Goal: Communication & Community: Ask a question

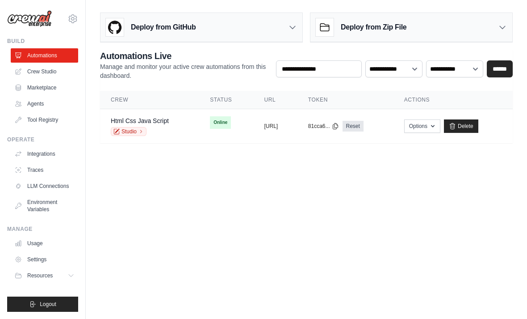
click at [59, 153] on link "Integrations" at bounding box center [44, 154] width 67 height 14
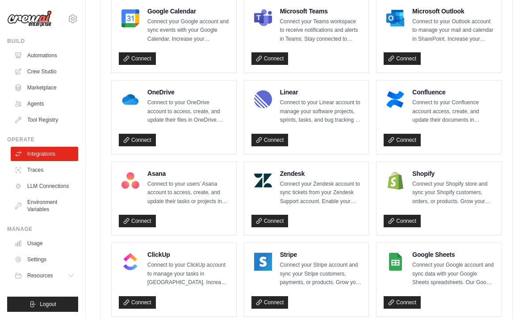
scroll to position [604, 0]
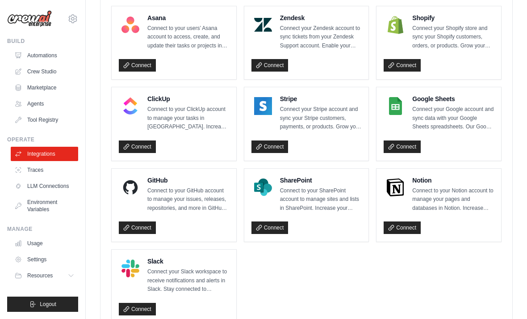
click at [142, 221] on link "Connect" at bounding box center [137, 227] width 37 height 13
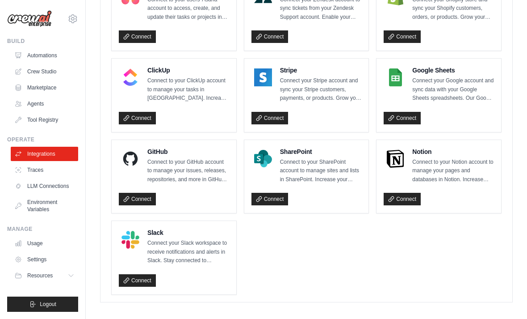
click at [405, 115] on link "Connect" at bounding box center [402, 118] width 37 height 13
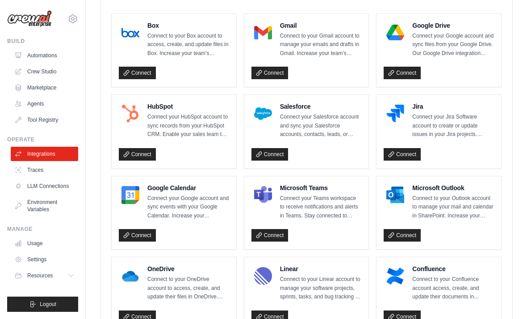
scroll to position [272, 0]
click at [274, 68] on link "Connect" at bounding box center [270, 73] width 37 height 13
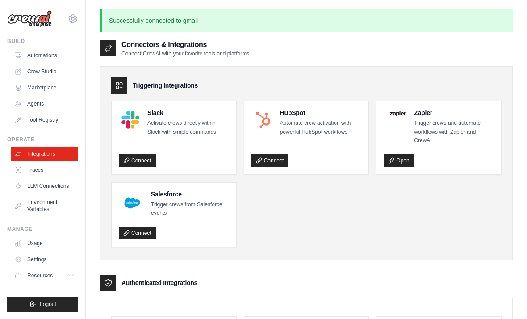
click at [51, 54] on link "Automations" at bounding box center [44, 55] width 67 height 14
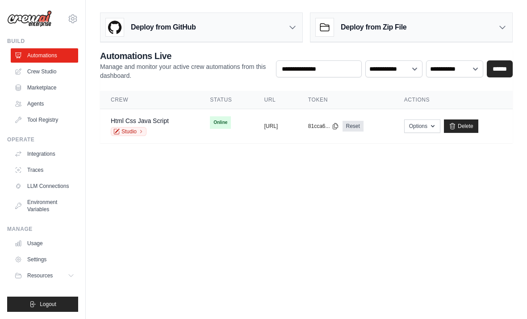
click at [220, 122] on td "Online" at bounding box center [226, 122] width 54 height 27
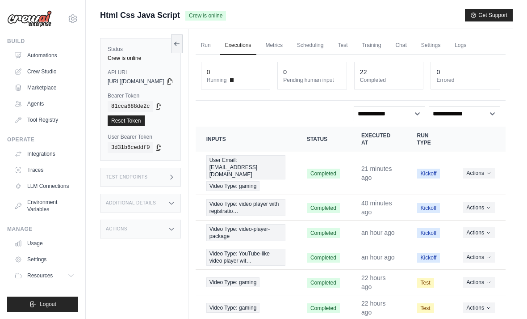
click at [446, 47] on link "Settings" at bounding box center [431, 45] width 30 height 19
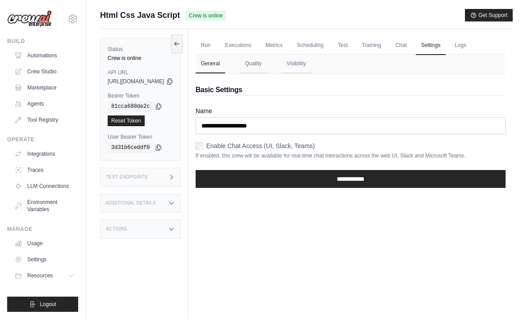
click at [412, 43] on link "Chat" at bounding box center [401, 45] width 22 height 19
click at [245, 142] on label "Enable Chat Access (UI, Slack, Teams)" at bounding box center [260, 145] width 109 height 9
click at [298, 176] on input "**********" at bounding box center [351, 179] width 310 height 18
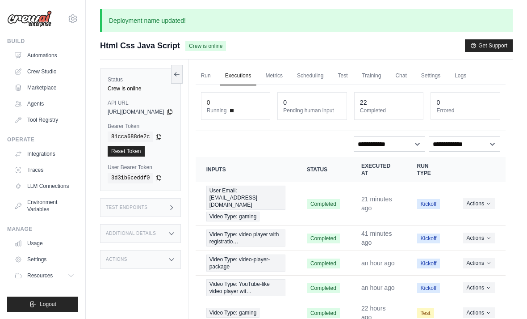
click at [446, 76] on link "Settings" at bounding box center [431, 76] width 30 height 19
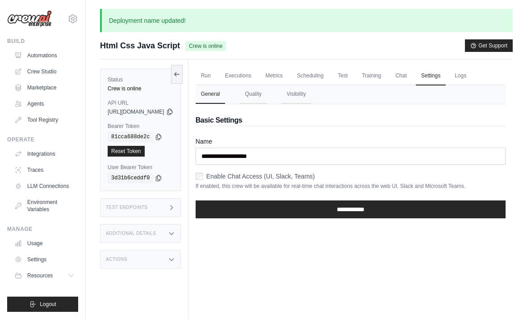
click at [472, 79] on link "Logs" at bounding box center [461, 76] width 22 height 19
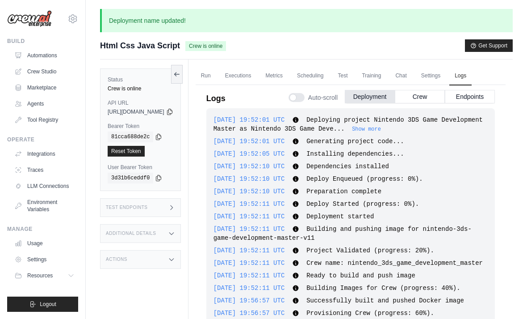
scroll to position [844, 0]
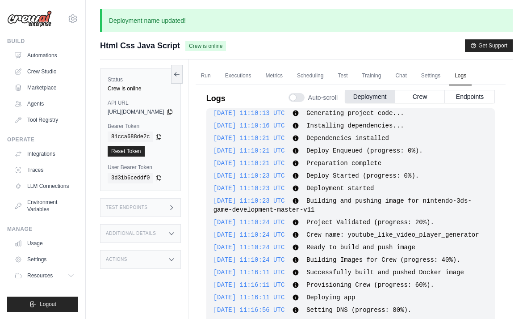
click at [446, 77] on link "Settings" at bounding box center [431, 76] width 30 height 19
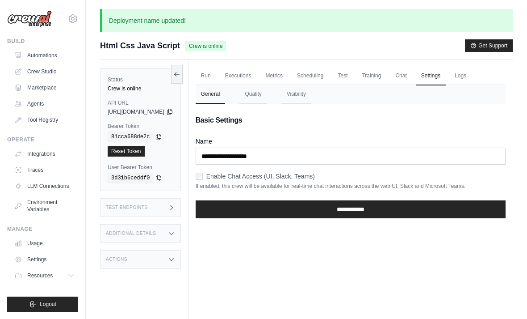
click at [412, 76] on link "Chat" at bounding box center [401, 76] width 22 height 19
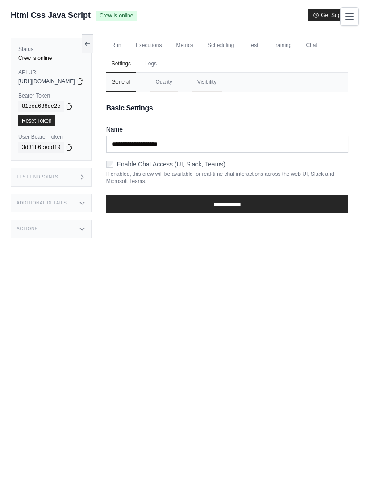
click at [301, 55] on link "Chat" at bounding box center [312, 45] width 22 height 19
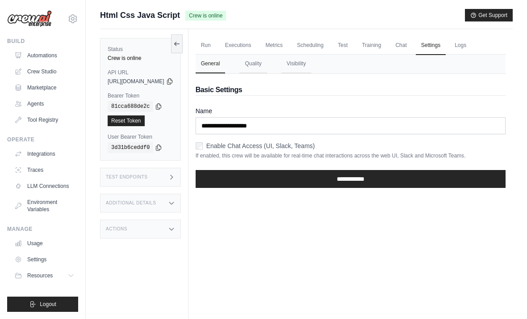
click at [50, 151] on link "Integrations" at bounding box center [44, 154] width 67 height 14
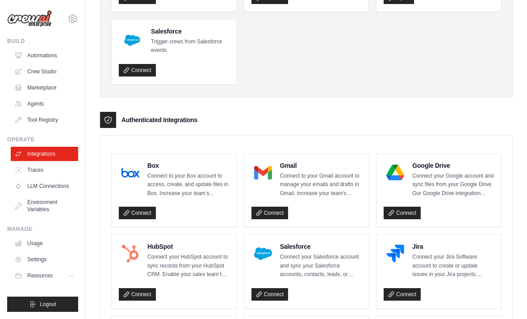
scroll to position [137, 0]
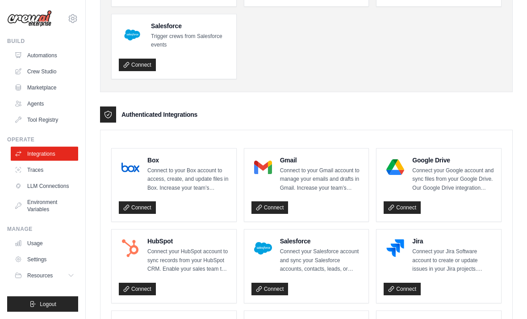
click at [283, 208] on link "Connect" at bounding box center [270, 208] width 37 height 13
click at [274, 204] on link "Connect" at bounding box center [270, 208] width 37 height 13
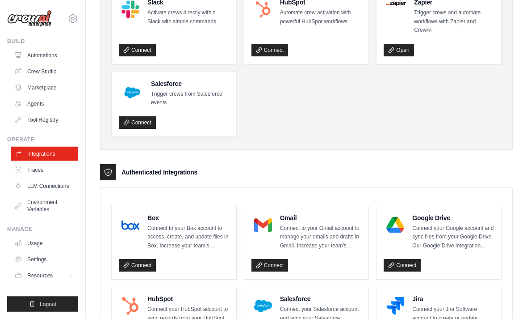
scroll to position [110, 0]
click at [270, 264] on link "Connect" at bounding box center [270, 265] width 37 height 13
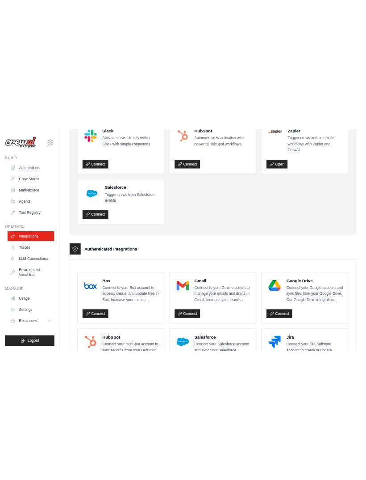
scroll to position [0, 0]
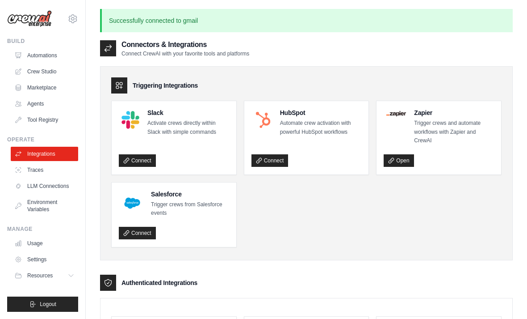
click at [43, 107] on link "Agents" at bounding box center [44, 104] width 67 height 14
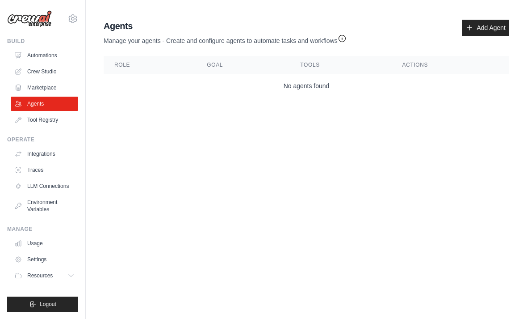
click at [51, 116] on link "Tool Registry" at bounding box center [44, 120] width 67 height 14
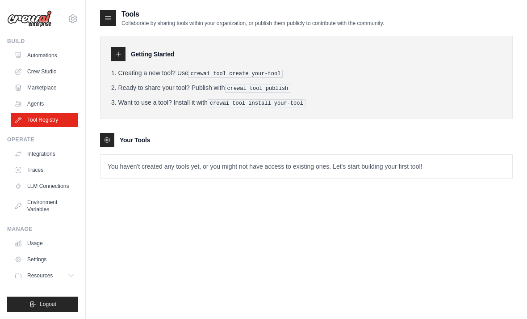
click at [51, 84] on link "Marketplace" at bounding box center [44, 87] width 67 height 14
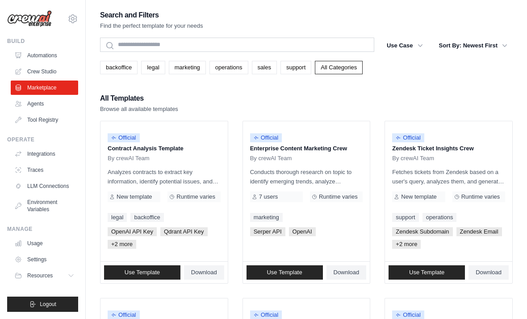
click at [45, 211] on link "Environment Variables" at bounding box center [44, 205] width 67 height 21
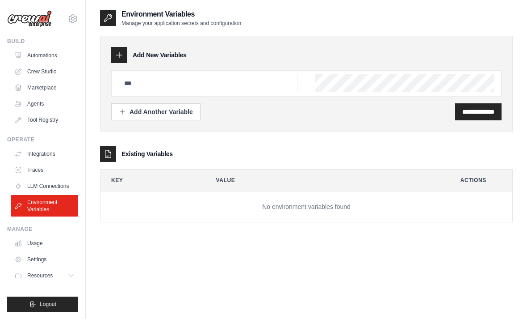
click at [54, 176] on link "Traces" at bounding box center [44, 170] width 67 height 14
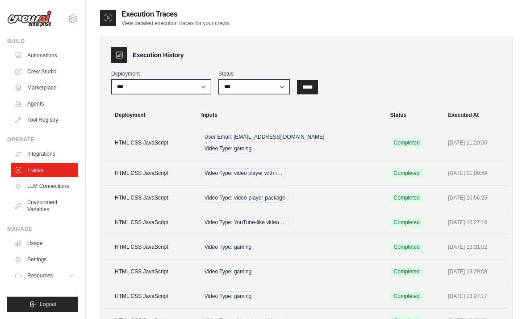
click at [56, 186] on link "LLM Connections" at bounding box center [44, 186] width 67 height 14
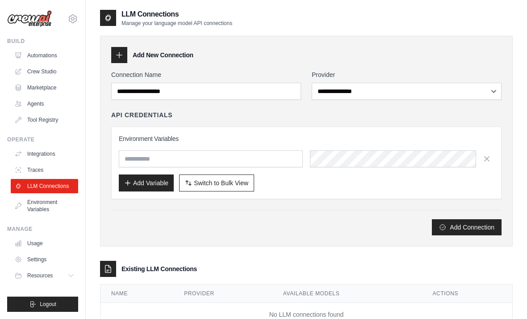
click at [43, 58] on link "Automations" at bounding box center [44, 55] width 67 height 14
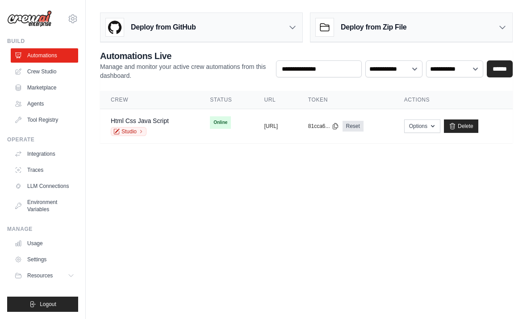
click at [210, 128] on span "Online" at bounding box center [220, 122] width 21 height 13
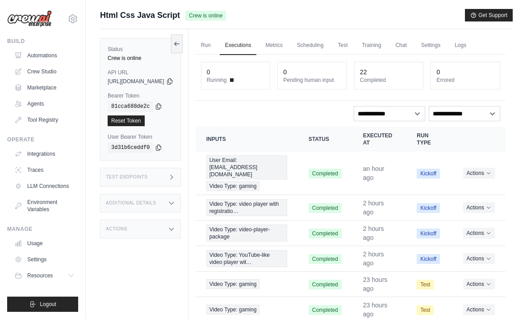
click at [412, 49] on link "Chat" at bounding box center [401, 45] width 22 height 19
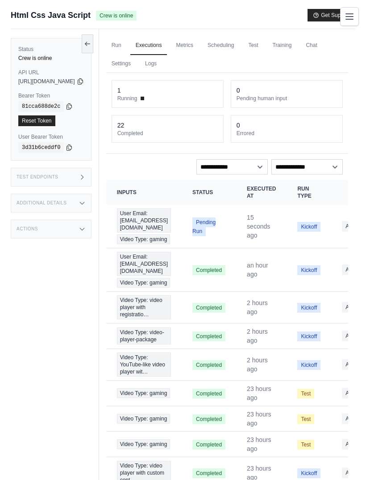
click at [127, 47] on link "Run" at bounding box center [116, 45] width 21 height 19
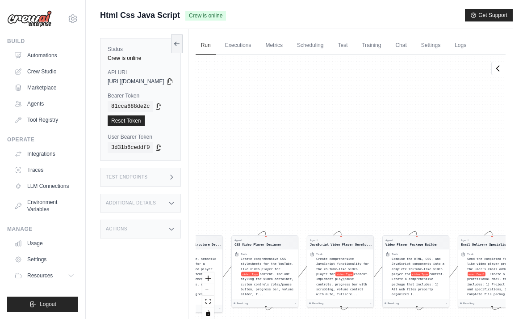
click at [38, 67] on link "Crew Studio" at bounding box center [44, 71] width 67 height 14
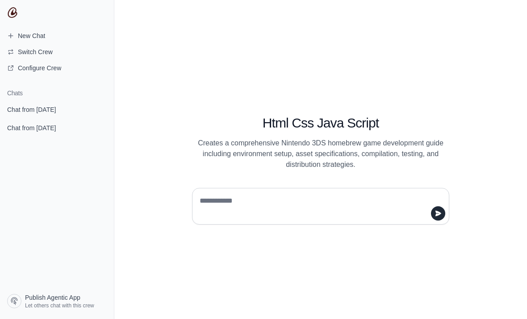
click at [34, 104] on link "Chat from [DATE]" at bounding box center [57, 109] width 107 height 17
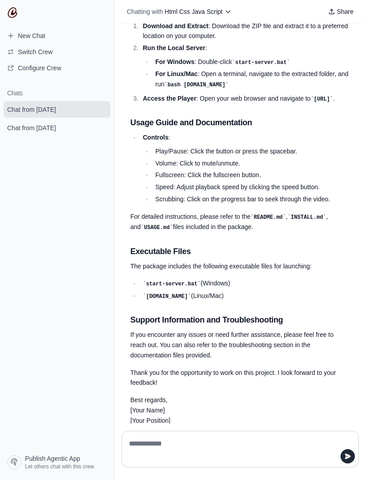
scroll to position [646, 0]
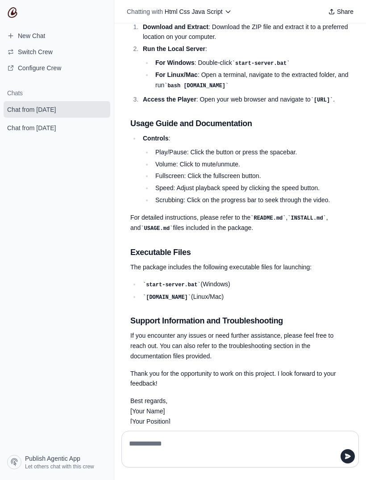
click at [244, 318] on textarea at bounding box center [237, 448] width 221 height 25
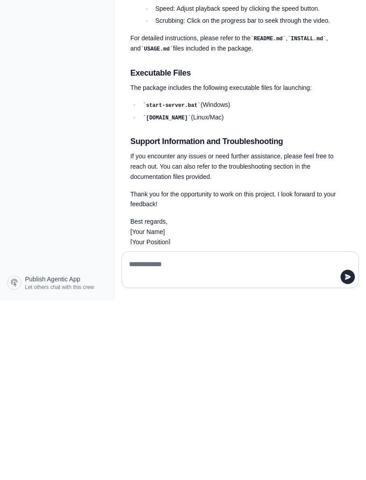
scroll to position [29, 0]
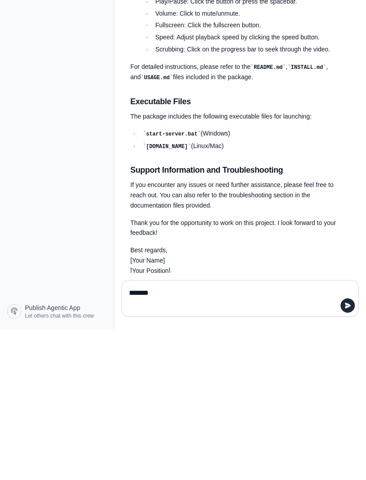
type textarea "********"
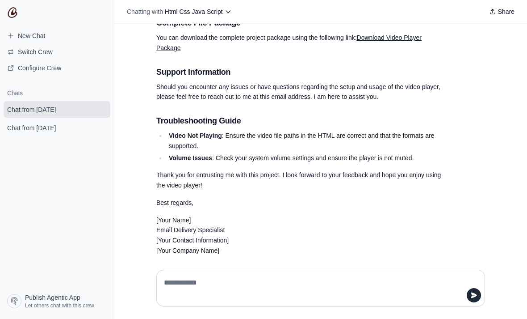
scroll to position [1454, 0]
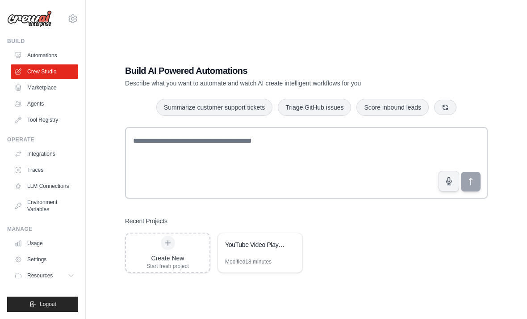
click at [245, 258] on div "YouTube Video Player Artifacts Generator" at bounding box center [260, 245] width 84 height 25
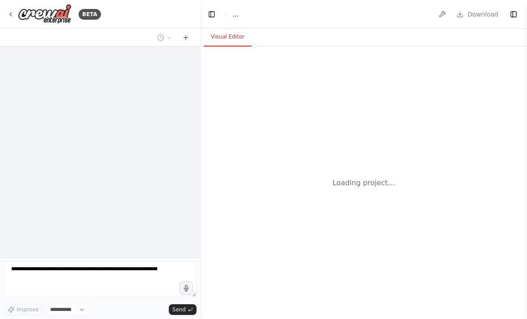
select select "****"
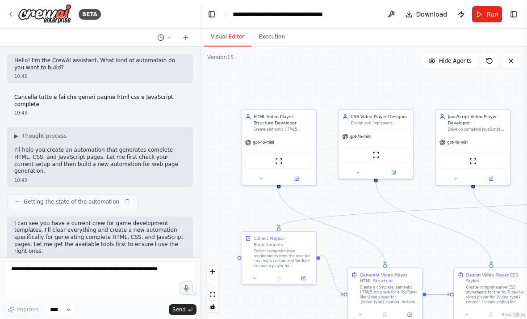
scroll to position [2822, 0]
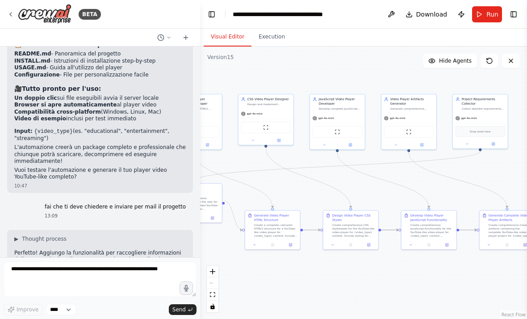
click at [161, 38] on icon at bounding box center [160, 37] width 7 height 7
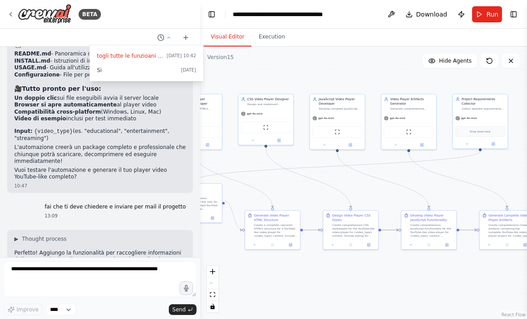
click at [167, 56] on span "Yesterday 10:42" at bounding box center [181, 55] width 29 height 7
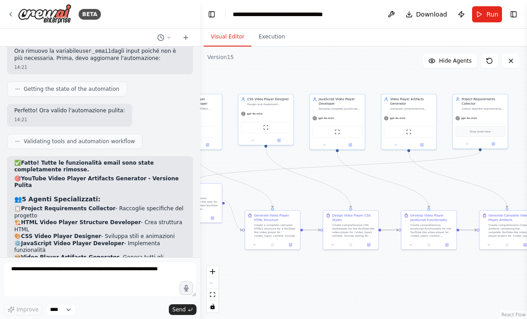
scroll to position [6924, 0]
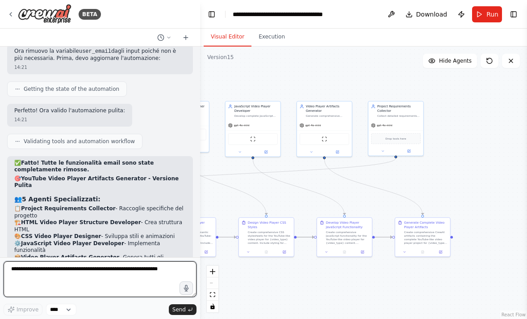
click at [120, 274] on textarea at bounding box center [100, 279] width 193 height 36
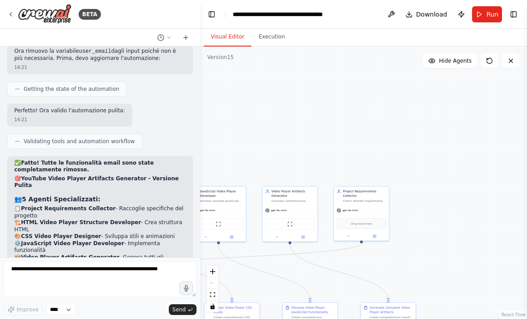
scroll to position [0, 0]
click at [469, 12] on button "Publish" at bounding box center [462, 14] width 14 height 16
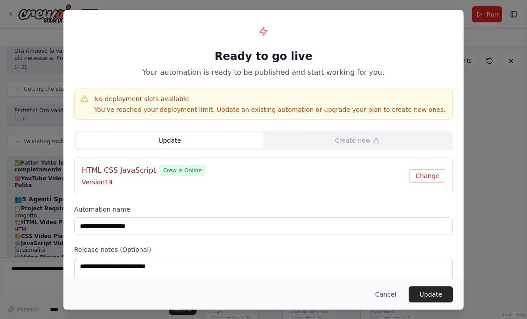
click at [434, 302] on button "Update" at bounding box center [431, 294] width 44 height 16
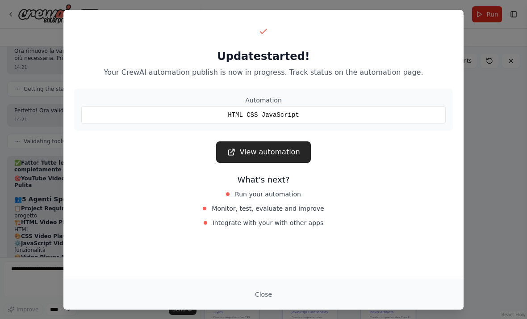
click at [259, 310] on div "Update started! Your CrewAI automation publish is now in progress. Track status…" at bounding box center [263, 159] width 527 height 319
click at [271, 292] on button "Close" at bounding box center [263, 294] width 31 height 16
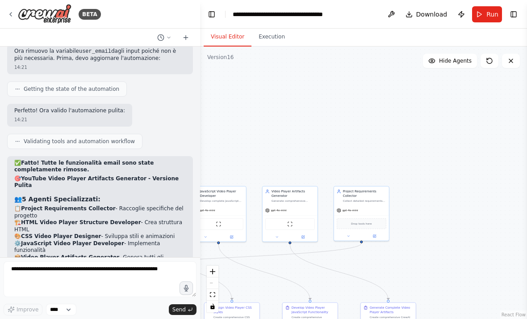
click at [18, 17] on img at bounding box center [45, 14] width 54 height 20
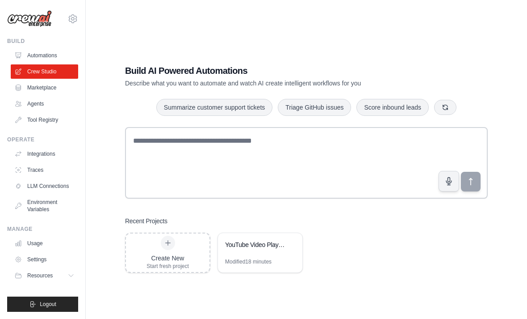
click at [32, 55] on link "Automations" at bounding box center [44, 55] width 67 height 14
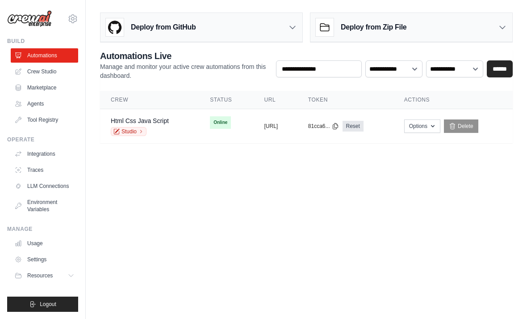
click at [199, 134] on td "Online First deploy can take up to 10 minutes" at bounding box center [226, 122] width 54 height 27
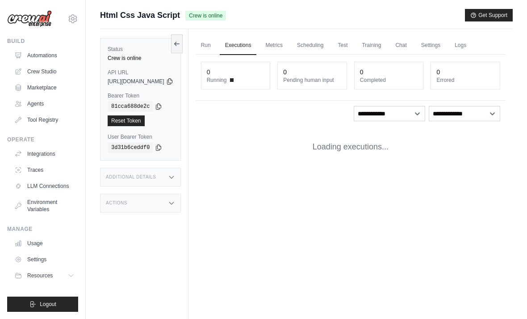
click at [446, 43] on link "Settings" at bounding box center [431, 45] width 30 height 19
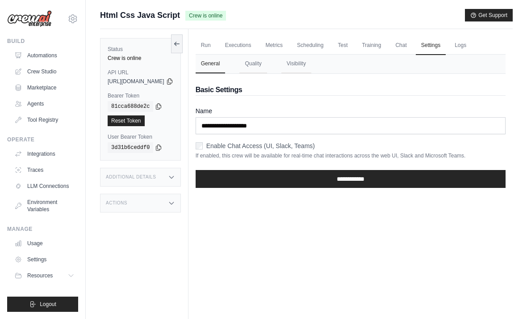
click at [216, 52] on link "Run" at bounding box center [206, 45] width 21 height 19
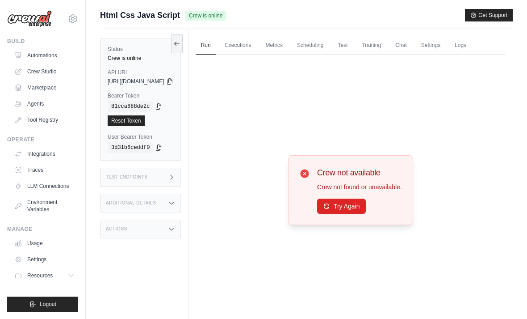
click at [356, 214] on button "Try Again" at bounding box center [341, 205] width 49 height 15
click at [359, 214] on button "Try Again" at bounding box center [341, 205] width 49 height 15
click at [361, 214] on button "Try Again" at bounding box center [341, 205] width 49 height 15
click at [365, 214] on button "Try Again" at bounding box center [341, 205] width 49 height 15
click at [366, 214] on button "Try Again" at bounding box center [341, 205] width 49 height 15
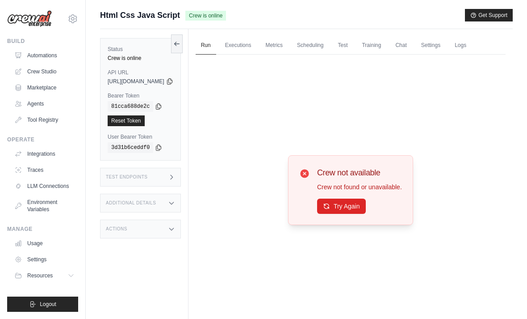
click at [359, 214] on button "Try Again" at bounding box center [341, 205] width 49 height 15
click at [361, 214] on button "Try Again" at bounding box center [341, 205] width 49 height 15
click at [362, 214] on button "Try Again" at bounding box center [341, 205] width 49 height 15
click at [355, 214] on button "Try Again" at bounding box center [341, 205] width 49 height 15
click at [357, 212] on button "Try Again" at bounding box center [341, 205] width 49 height 15
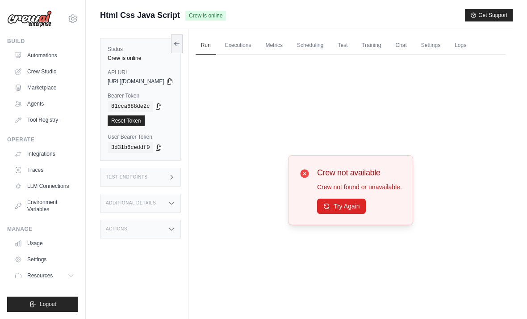
click at [355, 214] on button "Try Again" at bounding box center [341, 205] width 49 height 15
click at [412, 40] on link "Chat" at bounding box center [401, 45] width 22 height 19
click at [354, 211] on div "Try Again" at bounding box center [359, 205] width 85 height 15
click at [359, 214] on button "Try Again" at bounding box center [341, 205] width 49 height 15
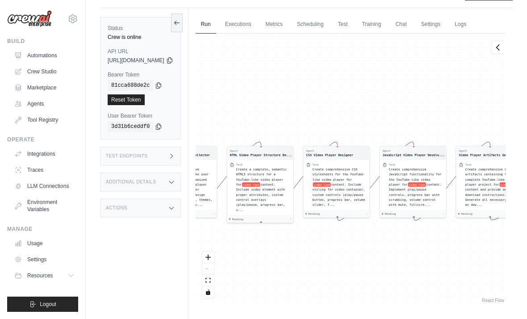
scroll to position [22, 0]
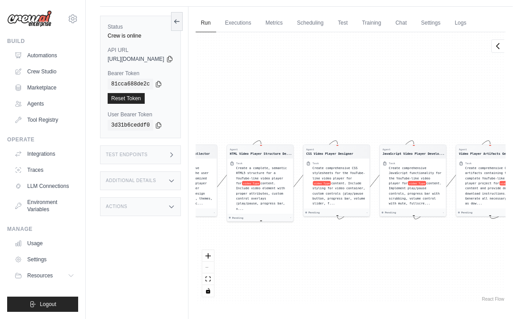
click at [257, 25] on link "Executions" at bounding box center [238, 23] width 37 height 19
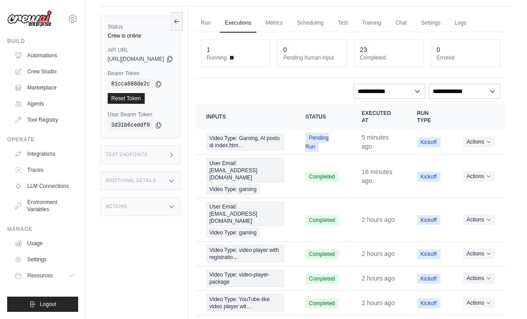
click at [485, 172] on button "Actions" at bounding box center [479, 176] width 32 height 11
click at [463, 205] on button "Delete" at bounding box center [466, 206] width 57 height 14
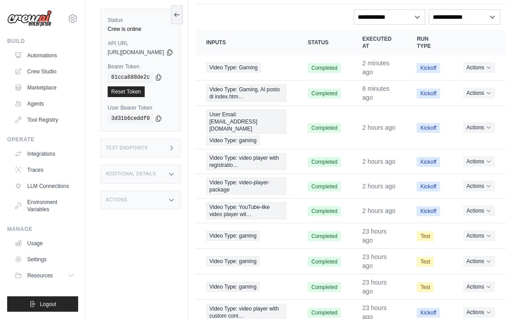
scroll to position [121, 0]
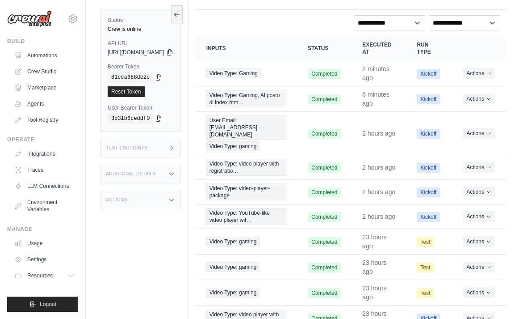
click at [484, 128] on button "Actions" at bounding box center [479, 133] width 32 height 11
click at [463, 166] on button "Delete" at bounding box center [466, 163] width 57 height 14
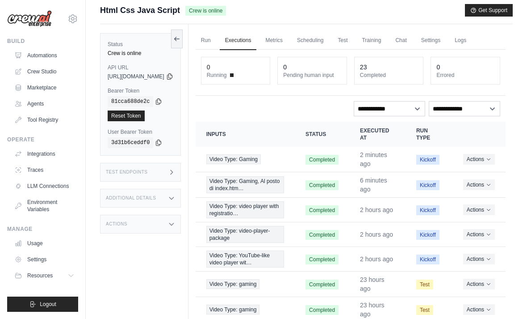
scroll to position [37, 0]
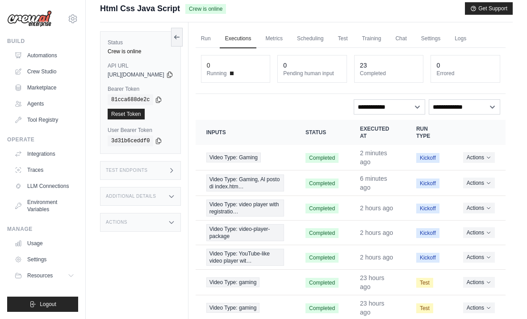
click at [486, 160] on button "Actions" at bounding box center [479, 157] width 32 height 11
click at [474, 168] on link "View Details" at bounding box center [466, 173] width 57 height 14
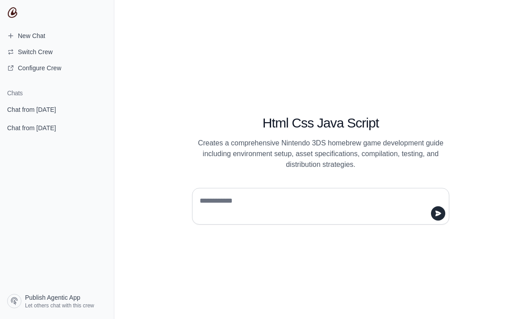
click at [61, 102] on link "Chat from [DATE]" at bounding box center [57, 109] width 107 height 17
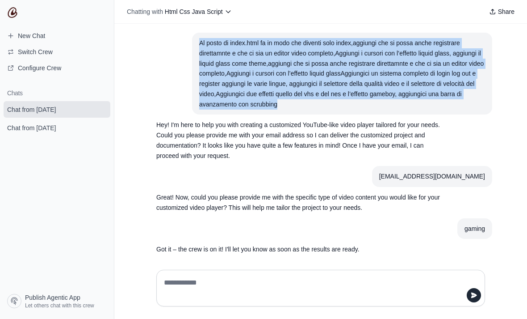
copy div "Al posto di index.html fa in modo che diventi solo index,aggiungi che si possa …"
click at [31, 35] on span "New Chat" at bounding box center [31, 35] width 27 height 9
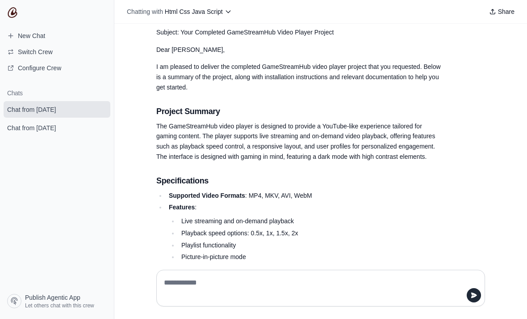
click at [30, 38] on span "New Chat" at bounding box center [31, 35] width 27 height 9
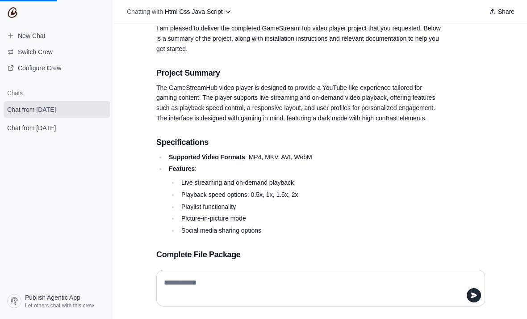
scroll to position [277, 0]
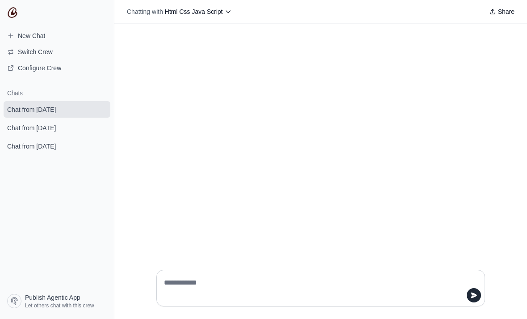
click at [374, 302] on div at bounding box center [320, 288] width 329 height 37
click at [382, 300] on textarea at bounding box center [318, 287] width 312 height 25
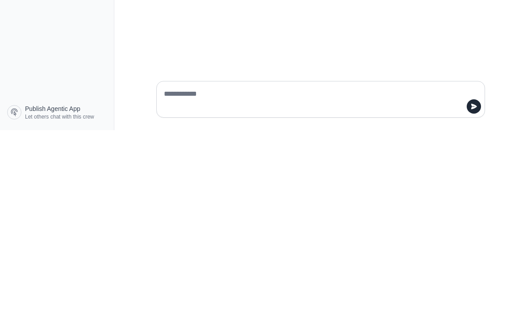
paste textarea "**********"
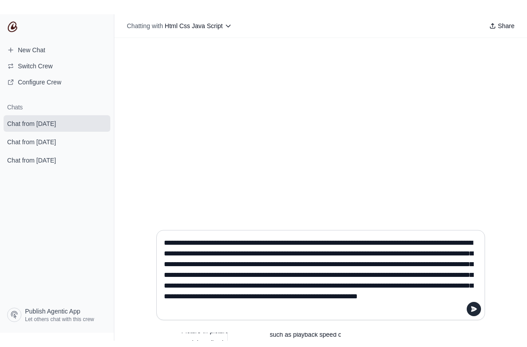
scroll to position [0, 0]
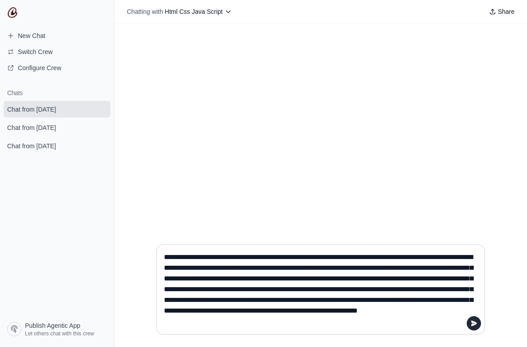
type textarea "**********"
click at [50, 125] on span "Chat from [DATE]" at bounding box center [31, 127] width 49 height 9
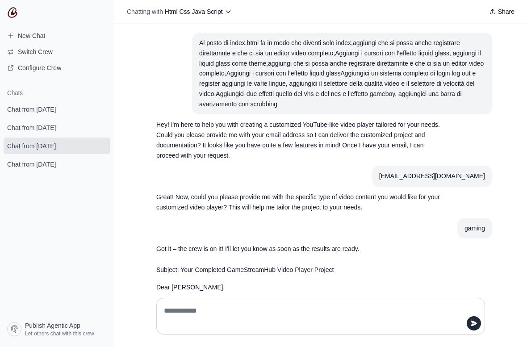
click at [35, 110] on span "Chat from [DATE]" at bounding box center [31, 109] width 49 height 9
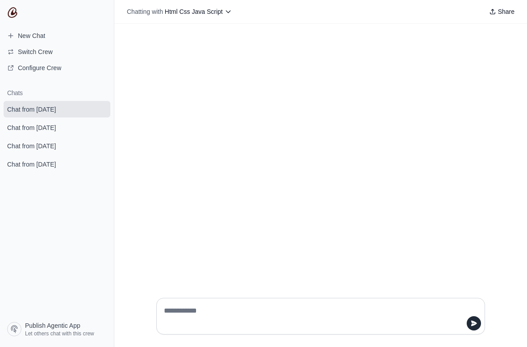
click at [46, 125] on span "Chat from [DATE]" at bounding box center [31, 127] width 49 height 9
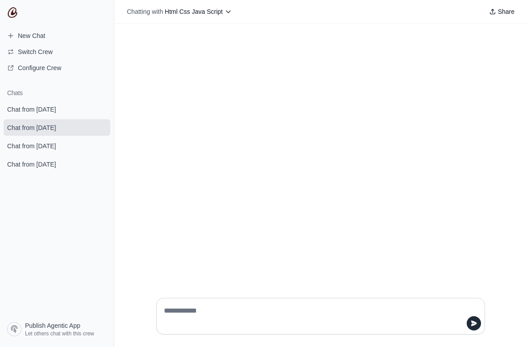
click at [101, 126] on icon "submit" at bounding box center [101, 128] width 5 height 6
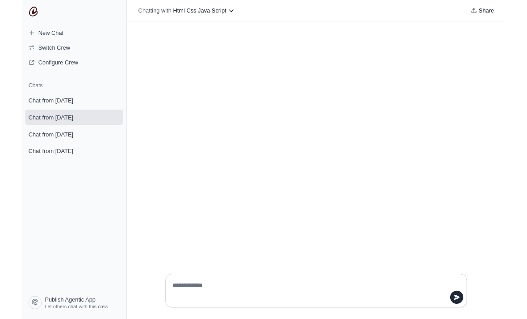
scroll to position [29, 0]
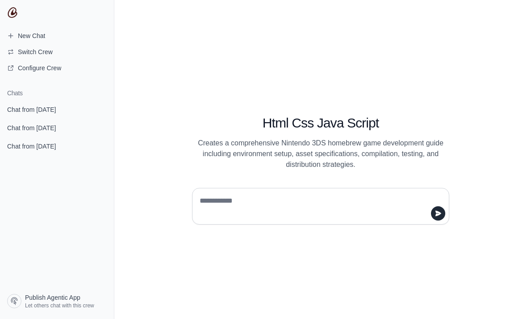
click at [52, 132] on span "Chat from [DATE]" at bounding box center [31, 127] width 49 height 9
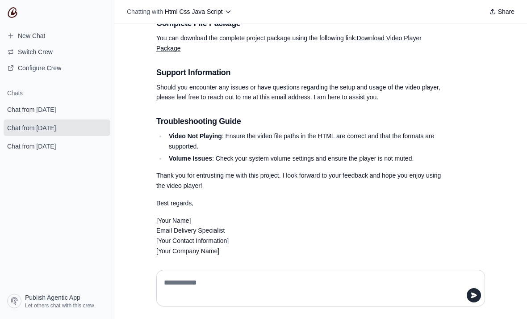
scroll to position [1454, 0]
click at [45, 129] on span "Chat from [DATE]" at bounding box center [31, 127] width 49 height 9
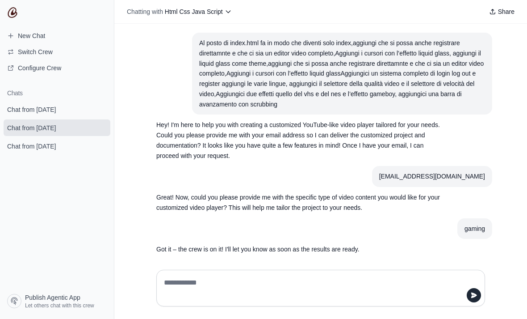
scroll to position [1454, 0]
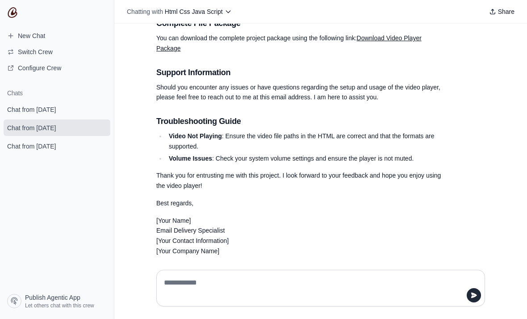
click at [42, 106] on span "Chat from [DATE]" at bounding box center [31, 109] width 49 height 9
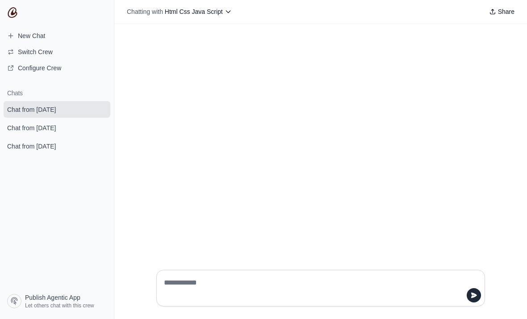
click at [383, 300] on textarea at bounding box center [318, 287] width 312 height 25
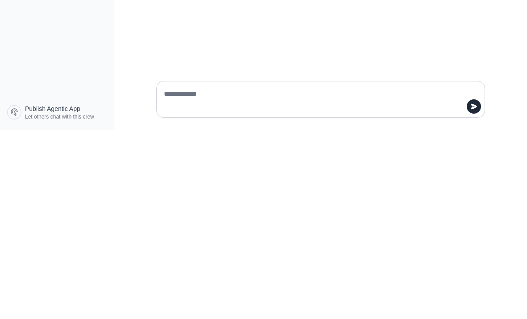
type textarea "**********"
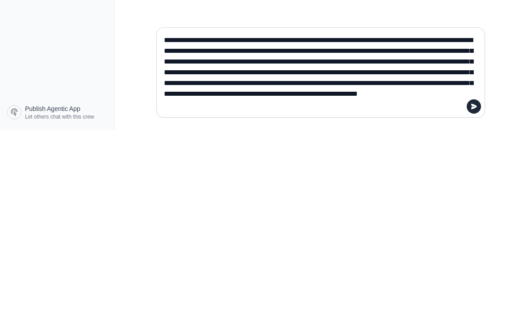
click at [473, 222] on textarea "**********" at bounding box center [318, 261] width 312 height 79
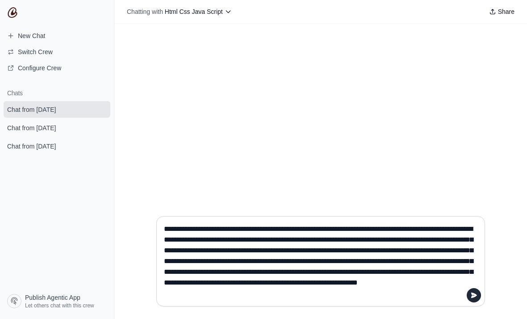
click at [469, 300] on textarea "**********" at bounding box center [318, 261] width 312 height 79
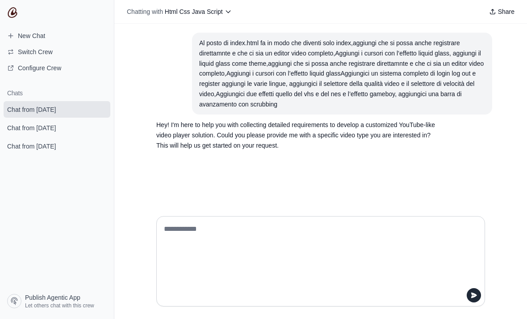
click at [212, 261] on textarea at bounding box center [318, 261] width 312 height 79
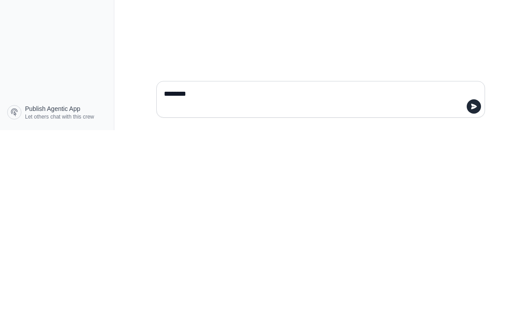
paste textarea "**********"
type textarea "**********"
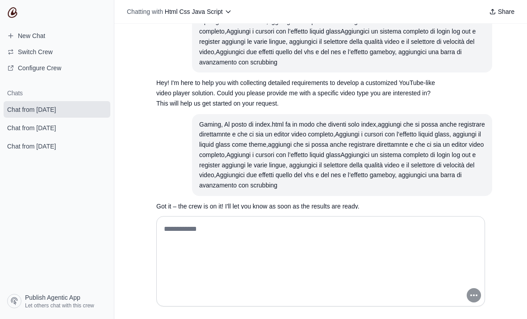
scroll to position [44, 0]
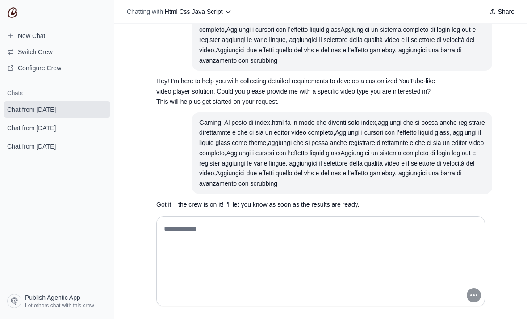
click at [101, 123] on button "submit" at bounding box center [101, 127] width 11 height 11
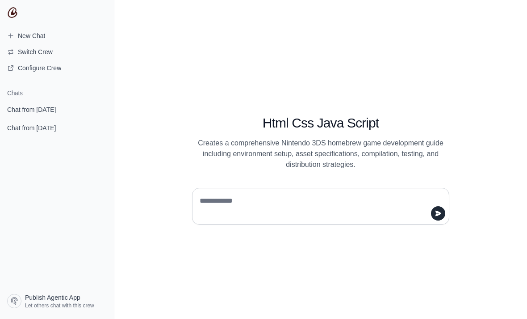
click at [40, 103] on link "Chat from [DATE]" at bounding box center [57, 109] width 107 height 17
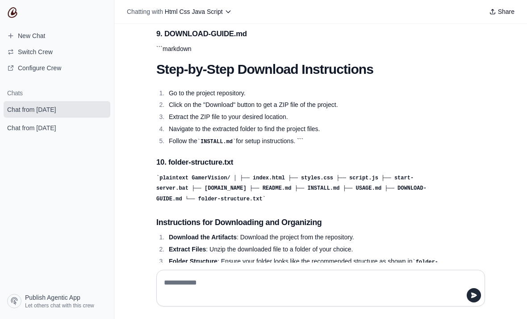
scroll to position [2424, 0]
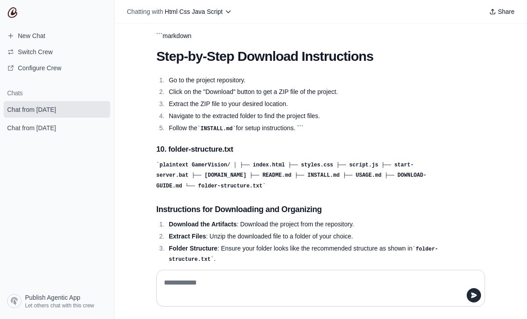
click at [381, 300] on div at bounding box center [320, 288] width 329 height 37
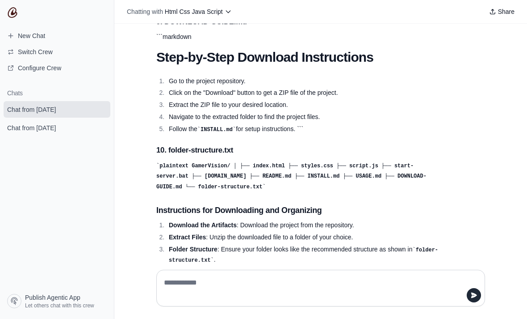
scroll to position [2435, 0]
click at [381, 300] on textarea at bounding box center [318, 287] width 312 height 25
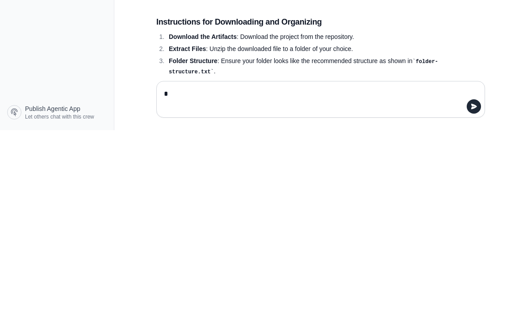
paste textarea "**********"
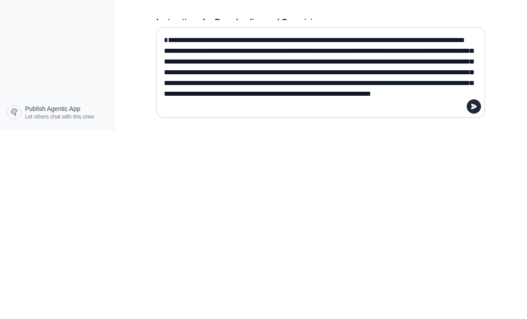
type textarea "**********"
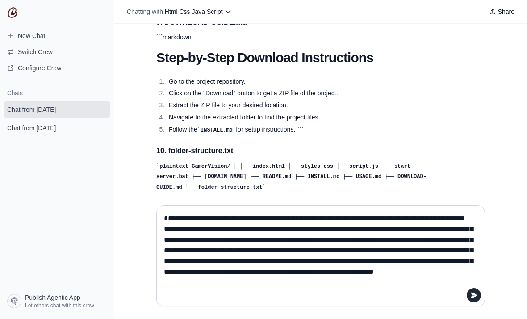
click at [472, 300] on textarea "**********" at bounding box center [318, 255] width 312 height 89
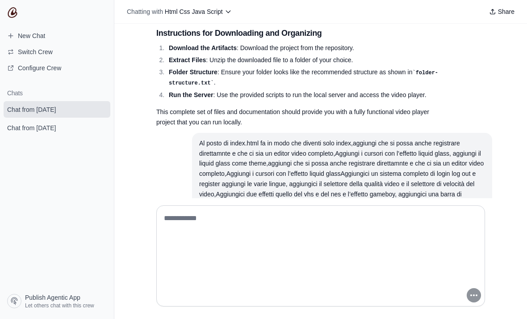
scroll to position [2620, 0]
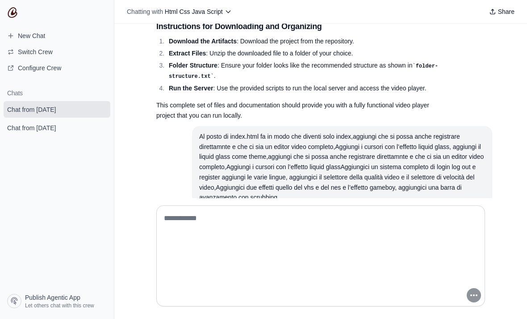
click at [205, 250] on textarea at bounding box center [318, 255] width 312 height 89
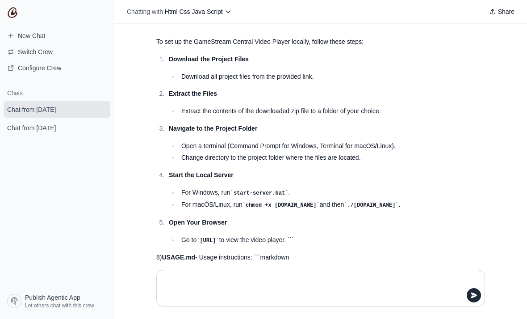
scroll to position [5022, 0]
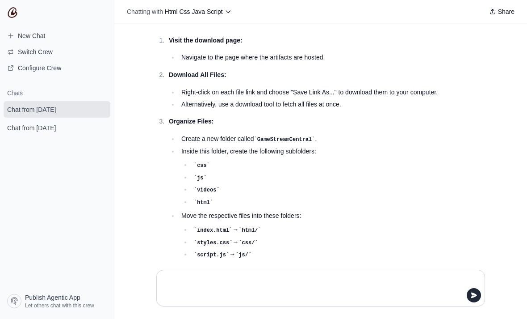
click at [322, 0] on div "Chatting with Html Css Java Script Share" at bounding box center [320, 12] width 413 height 24
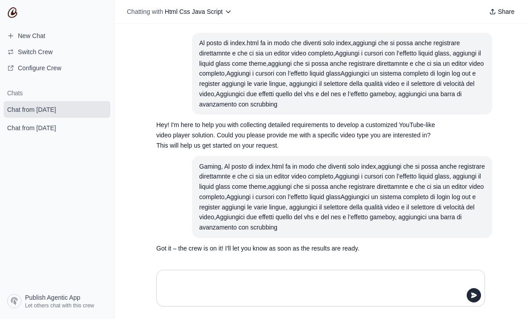
scroll to position [0, 0]
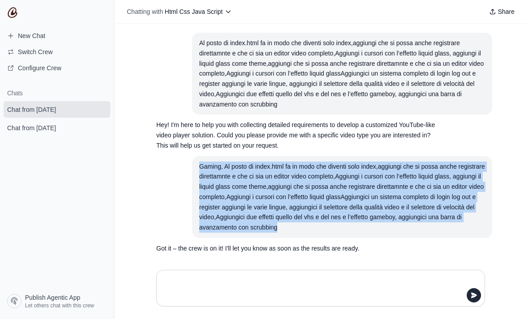
copy div "Gaming, Al posto di index.html fa in modo che diventi solo index,aggiungi che s…"
click at [44, 34] on span "New Chat" at bounding box center [31, 35] width 27 height 9
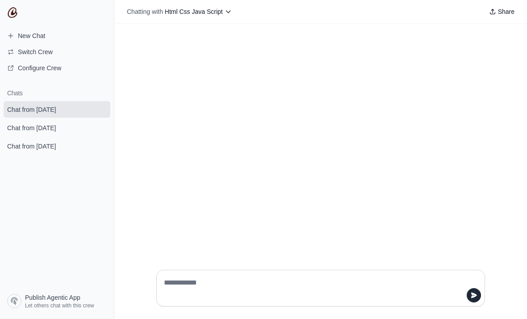
click at [353, 318] on html "**********" at bounding box center [263, 159] width 527 height 319
click at [369, 318] on html "**********" at bounding box center [263, 159] width 527 height 319
click at [396, 318] on html "**********" at bounding box center [263, 159] width 527 height 319
click at [371, 318] on html "**********" at bounding box center [263, 159] width 527 height 319
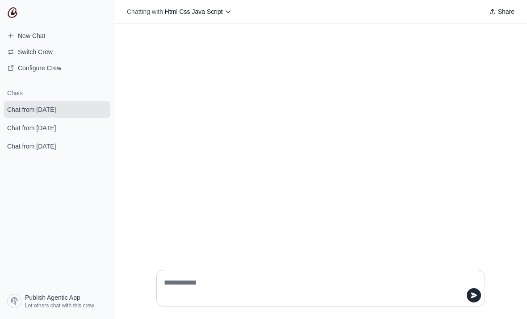
click at [371, 318] on html "**********" at bounding box center [263, 159] width 527 height 319
click at [369, 318] on html "**********" at bounding box center [263, 159] width 527 height 319
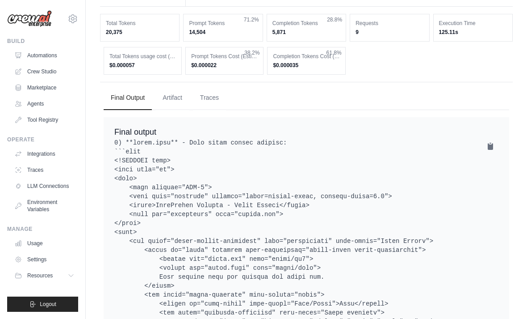
click at [177, 86] on button "Artifact" at bounding box center [173, 98] width 34 height 24
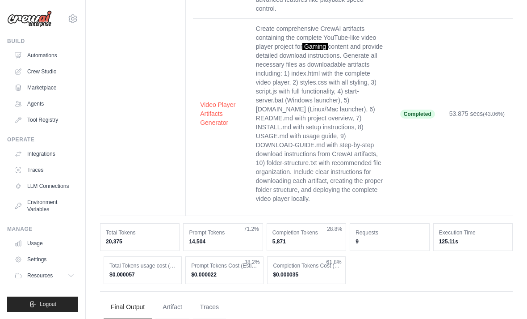
click at [173, 295] on button "Artifact" at bounding box center [173, 307] width 34 height 24
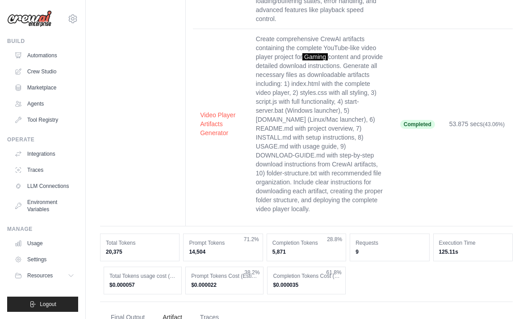
click at [45, 155] on link "Integrations" at bounding box center [44, 154] width 67 height 14
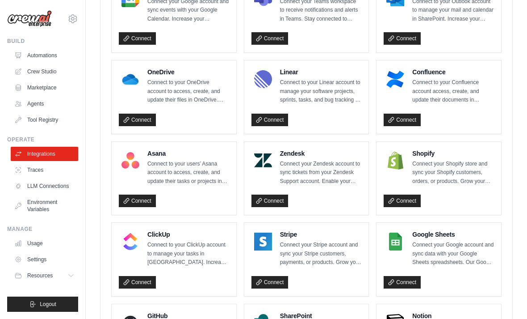
scroll to position [457, 0]
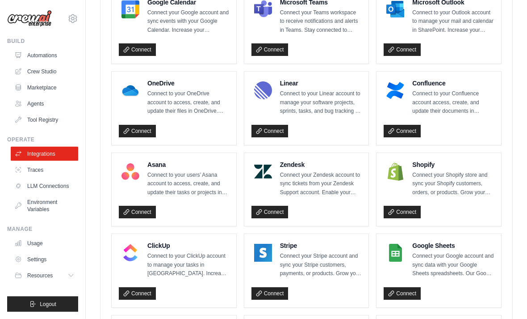
click at [134, 125] on link "Connect" at bounding box center [137, 131] width 37 height 13
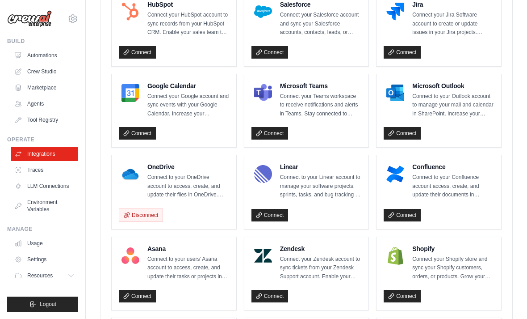
scroll to position [390, 0]
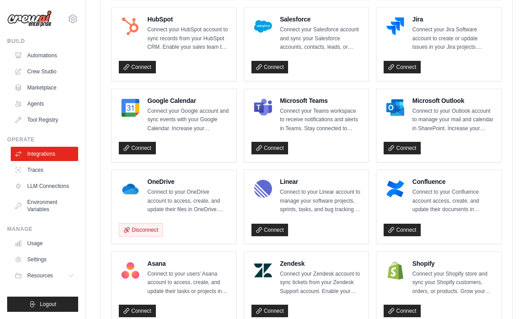
click at [37, 68] on link "Crew Studio" at bounding box center [44, 71] width 67 height 14
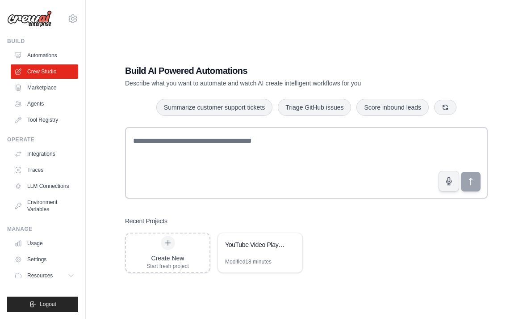
click at [264, 258] on div "YouTube Video Player Artifacts Generator" at bounding box center [260, 245] width 84 height 25
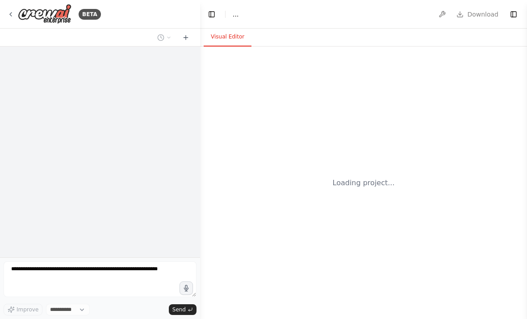
select select "****"
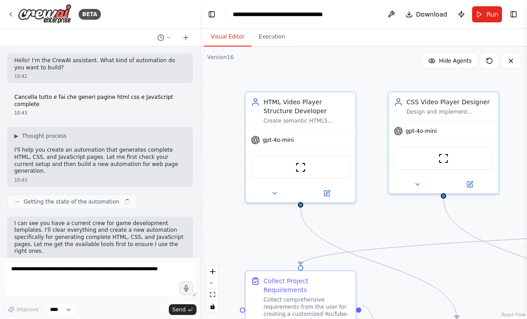
scroll to position [6873, 0]
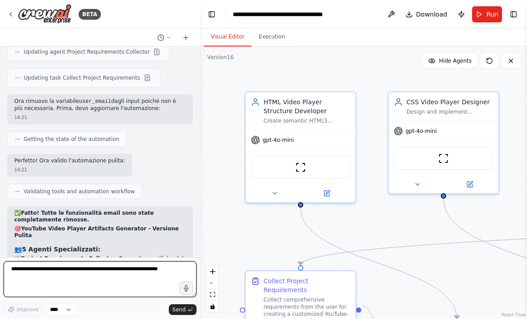
click at [71, 271] on textarea at bounding box center [100, 279] width 193 height 36
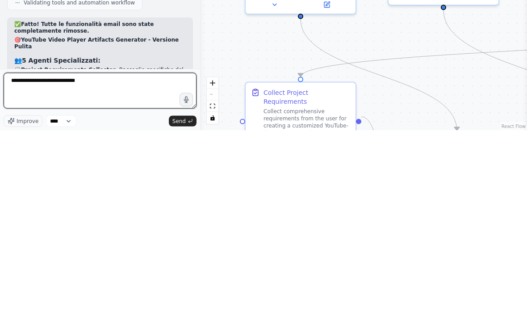
type textarea "**********"
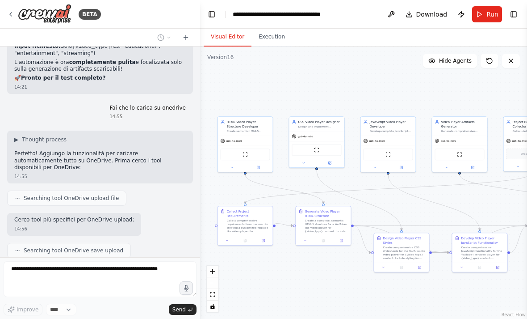
scroll to position [7405, 0]
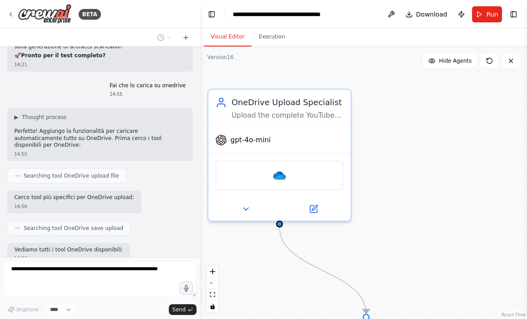
click at [280, 168] on img at bounding box center [280, 175] width 14 height 14
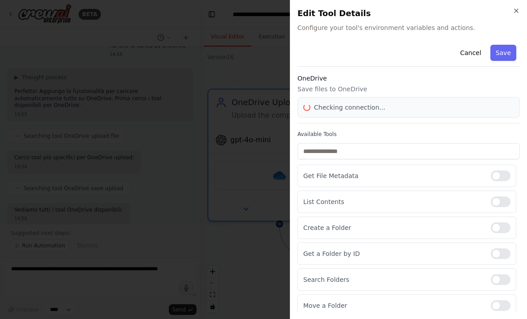
scroll to position [7451, 0]
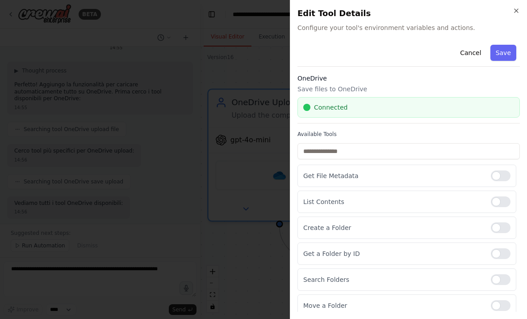
click at [504, 50] on button "Save" at bounding box center [504, 53] width 26 height 16
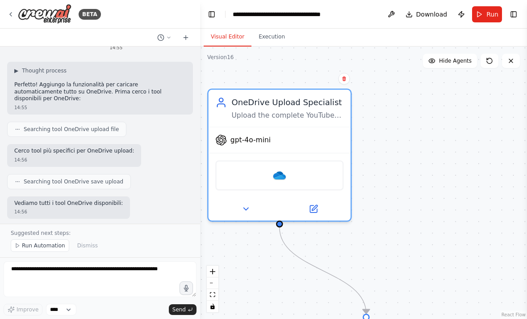
click at [280, 168] on img at bounding box center [280, 175] width 14 height 14
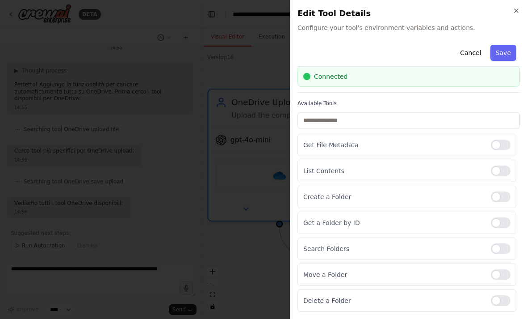
scroll to position [31, 0]
click at [497, 43] on div "Cancel Save" at bounding box center [409, 53] width 223 height 25
click at [505, 50] on button "Save" at bounding box center [504, 53] width 26 height 16
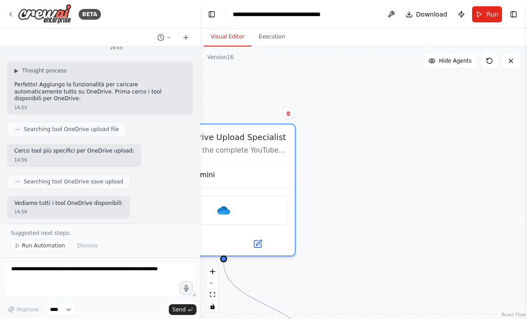
scroll to position [0, 0]
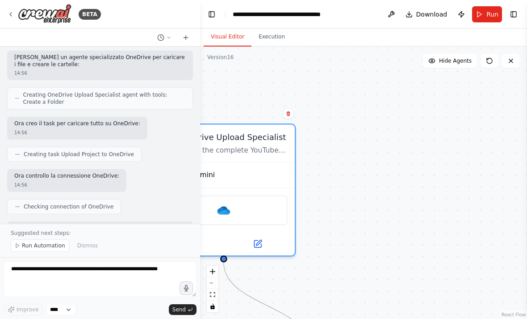
click at [462, 16] on button "Publish" at bounding box center [462, 14] width 14 height 16
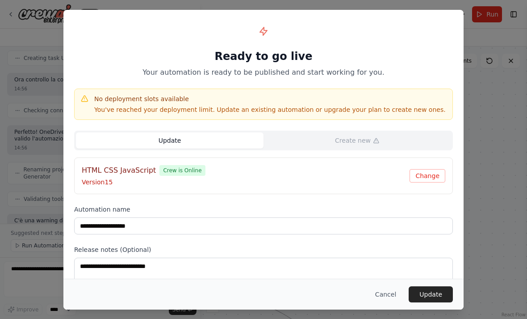
click at [433, 293] on button "Update" at bounding box center [431, 294] width 44 height 16
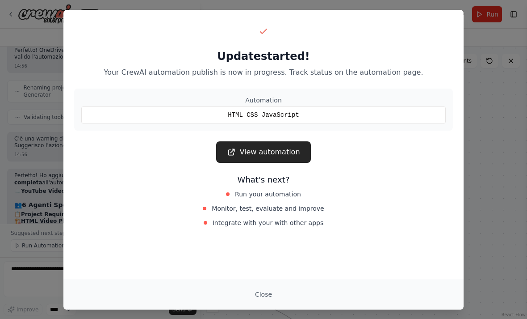
click at [262, 293] on button "Close" at bounding box center [263, 294] width 31 height 16
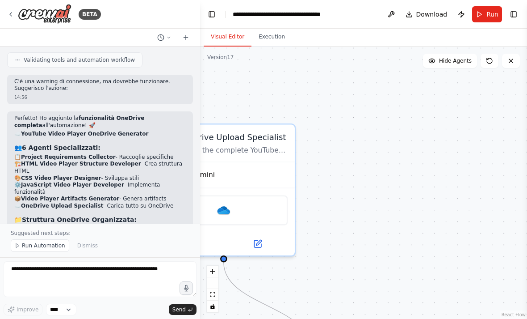
scroll to position [7914, 0]
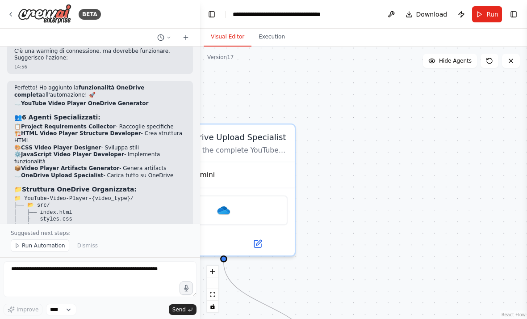
click at [15, 11] on div "BETA" at bounding box center [54, 14] width 94 height 20
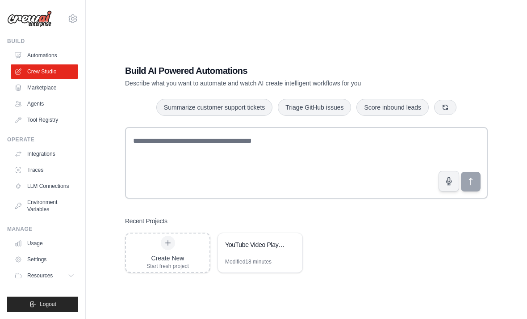
click at [39, 62] on link "Automations" at bounding box center [44, 55] width 67 height 14
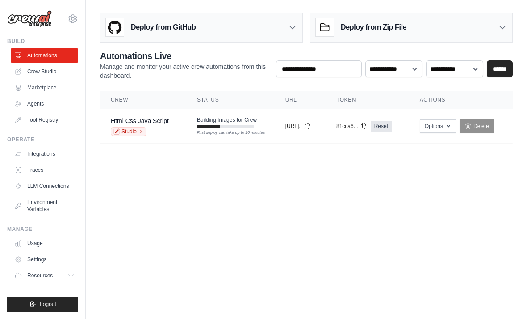
click at [49, 154] on link "Integrations" at bounding box center [44, 154] width 67 height 14
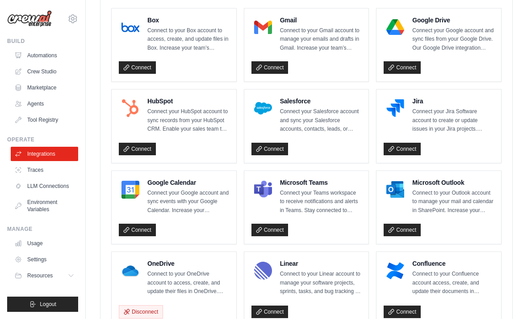
scroll to position [277, 0]
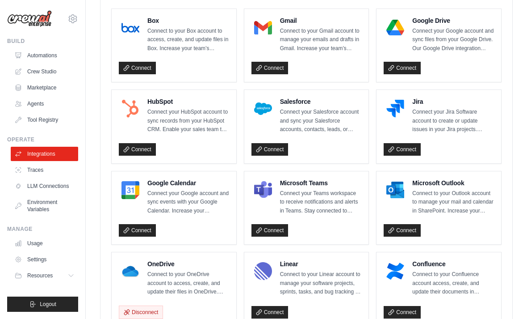
click at [398, 224] on link "Connect" at bounding box center [402, 230] width 37 height 13
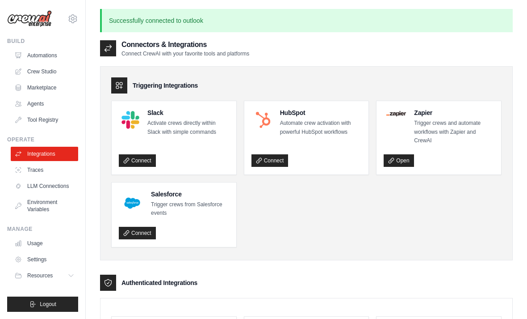
click at [53, 56] on link "Automations" at bounding box center [44, 55] width 67 height 14
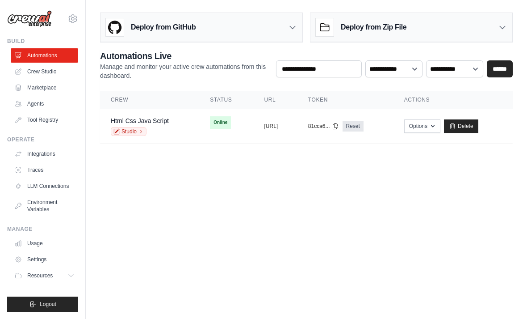
click at [210, 123] on span "Online" at bounding box center [220, 122] width 21 height 13
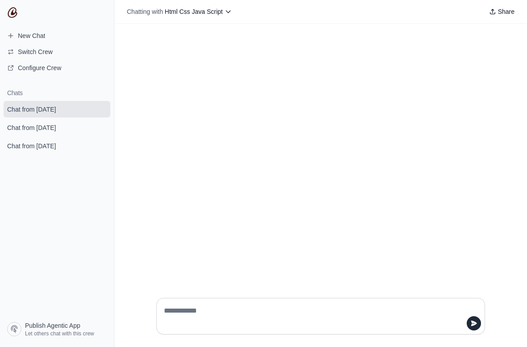
click at [328, 316] on textarea at bounding box center [318, 316] width 312 height 25
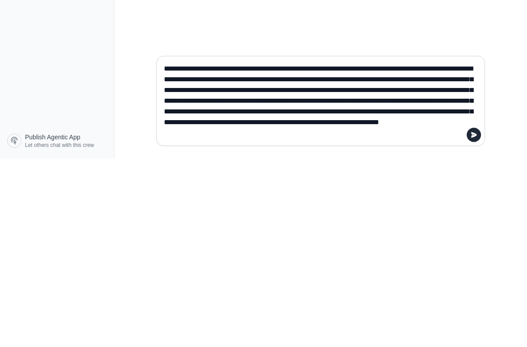
type textarea "**********"
click at [468, 316] on button "submit" at bounding box center [474, 323] width 14 height 14
click at [439, 33] on div "Gaming, Al posto di index.html fa in modo che diventi solo index,aggiungi che s…" at bounding box center [320, 131] width 413 height 214
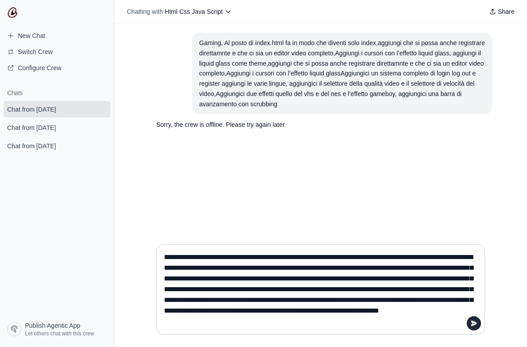
click at [99, 111] on icon "submit" at bounding box center [101, 108] width 7 height 7
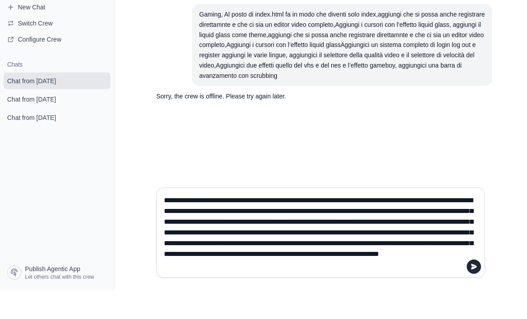
scroll to position [29, 0]
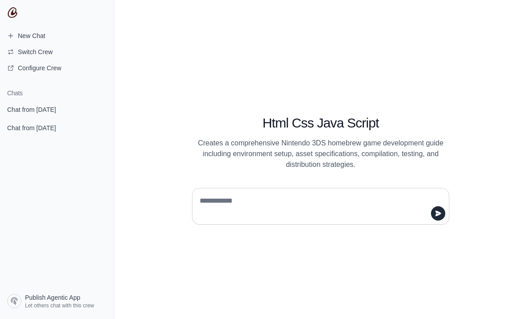
click at [303, 245] on div "Html Css Java Script Creates a comprehensive Nintendo 3DS homebrew game develop…" at bounding box center [320, 159] width 413 height 319
click at [243, 219] on textarea at bounding box center [318, 206] width 240 height 25
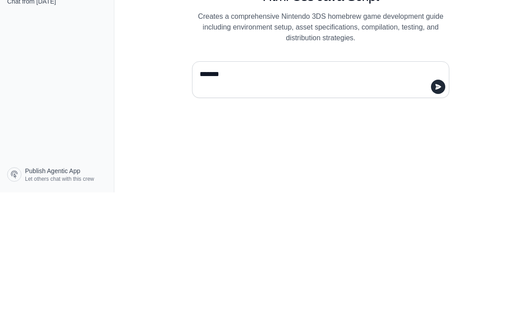
type textarea "******"
click at [445, 206] on button "submit" at bounding box center [438, 213] width 14 height 14
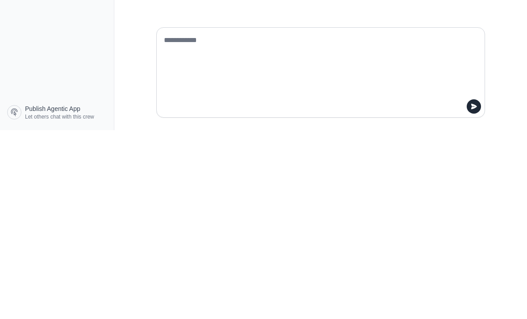
type textarea "**********"
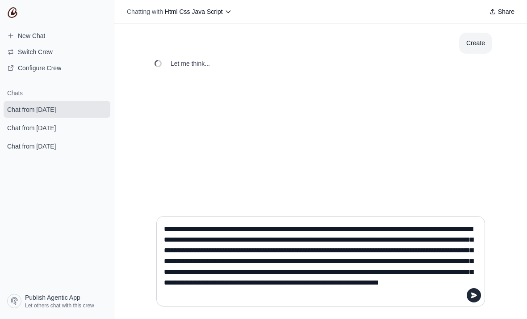
click at [448, 274] on textarea "**********" at bounding box center [318, 261] width 312 height 79
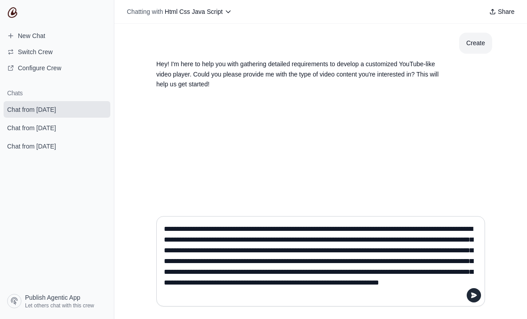
click at [423, 271] on textarea "**********" at bounding box center [318, 261] width 312 height 79
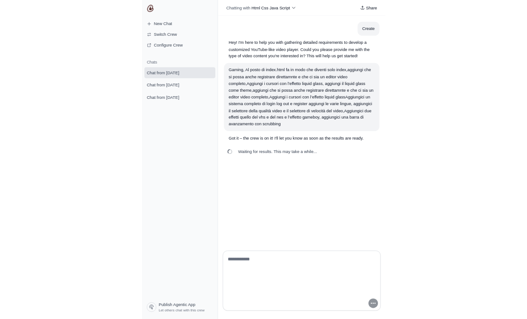
scroll to position [29, 0]
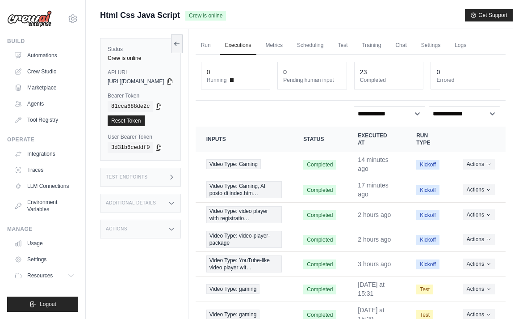
click at [216, 43] on link "Run" at bounding box center [206, 45] width 21 height 19
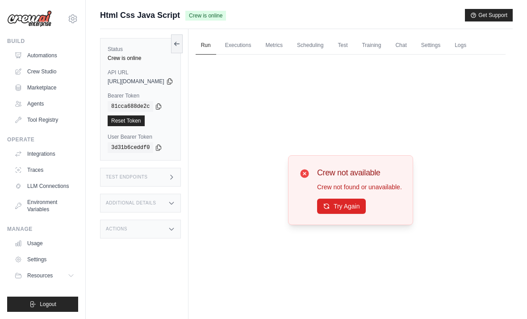
click at [345, 214] on button "Try Again" at bounding box center [341, 205] width 49 height 15
click at [345, 211] on button "Try Again" at bounding box center [341, 205] width 49 height 15
click at [360, 214] on button "Try Again" at bounding box center [341, 205] width 49 height 15
click at [350, 214] on button "Try Again" at bounding box center [341, 205] width 49 height 15
click at [360, 214] on button "Try Again" at bounding box center [341, 205] width 49 height 15
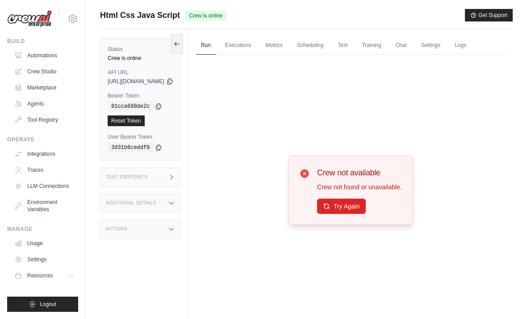
click at [362, 214] on button "Try Again" at bounding box center [341, 205] width 49 height 15
click at [353, 214] on button "Try Again" at bounding box center [341, 205] width 49 height 15
click at [366, 213] on button "Try Again" at bounding box center [341, 205] width 49 height 15
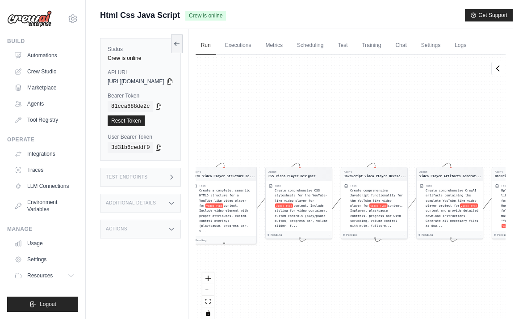
click at [257, 48] on link "Executions" at bounding box center [238, 45] width 37 height 19
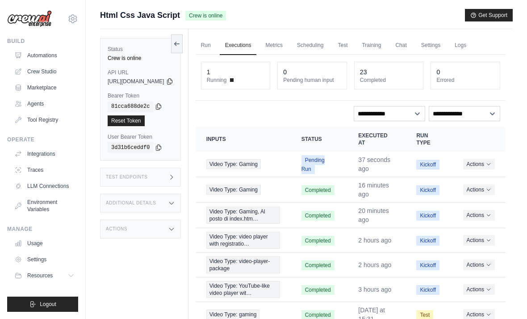
click at [477, 165] on button "Actions" at bounding box center [479, 164] width 32 height 11
click at [467, 186] on link "View Details" at bounding box center [466, 180] width 57 height 14
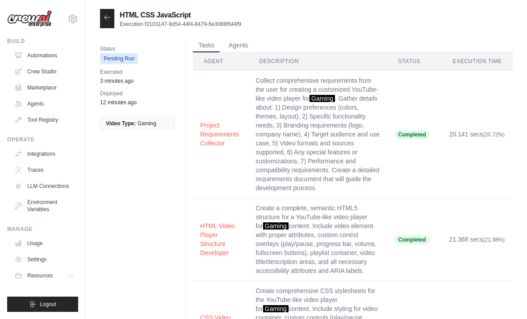
click at [110, 14] on icon at bounding box center [107, 17] width 7 height 7
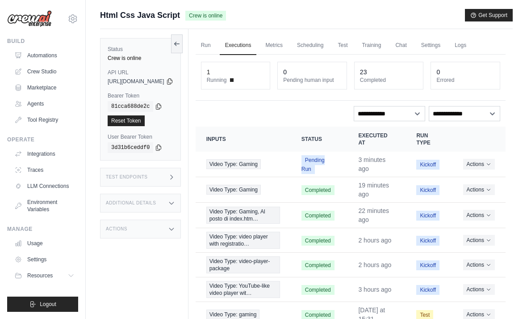
click at [53, 301] on span "Logout" at bounding box center [48, 303] width 17 height 7
